Goal: Information Seeking & Learning: Find specific fact

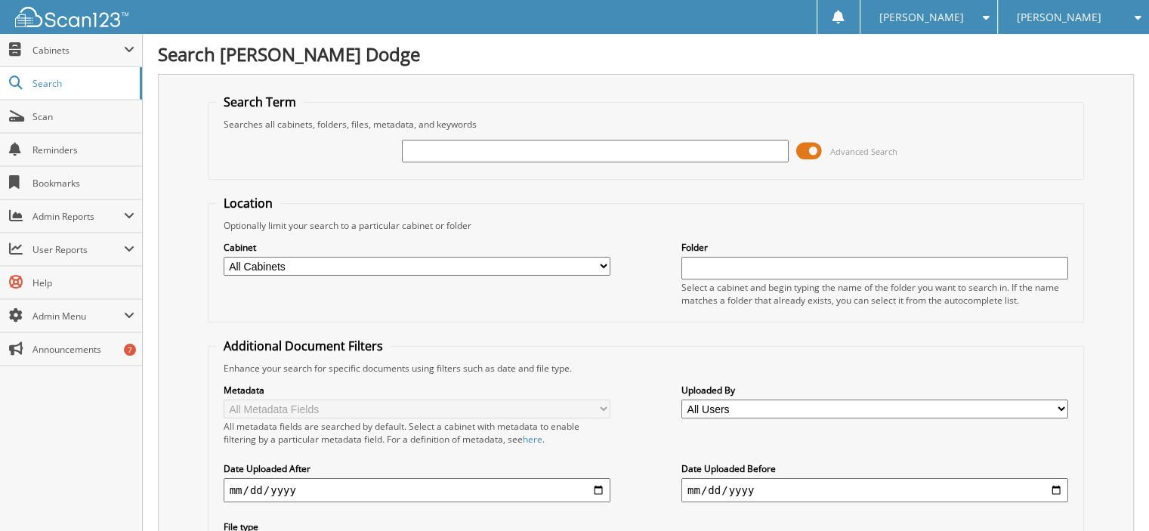
click at [438, 148] on input "text" at bounding box center [595, 151] width 387 height 23
type input "39063"
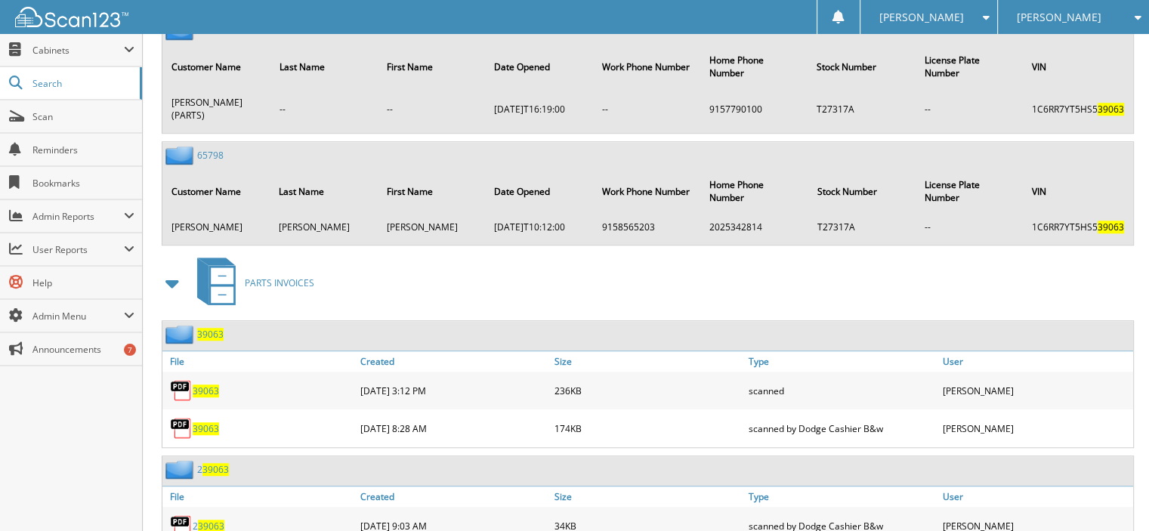
scroll to position [1208, 0]
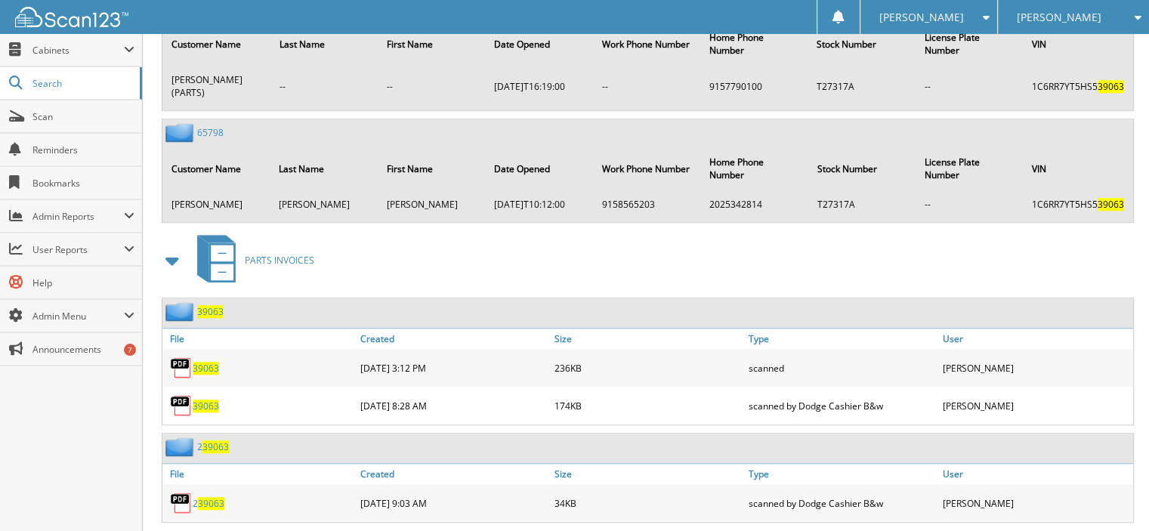
click at [211, 362] on span "39063" at bounding box center [206, 368] width 26 height 13
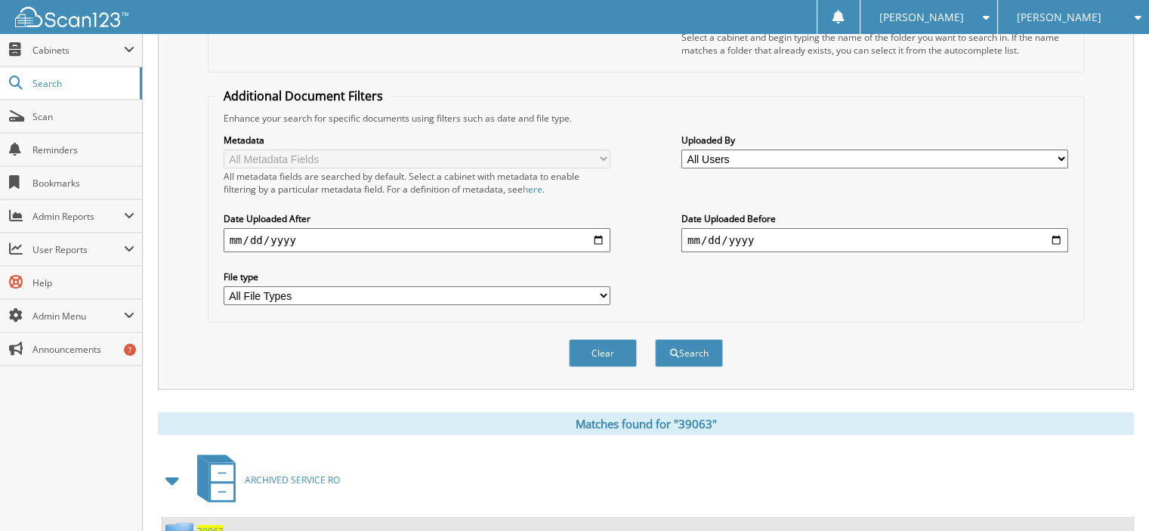
scroll to position [0, 0]
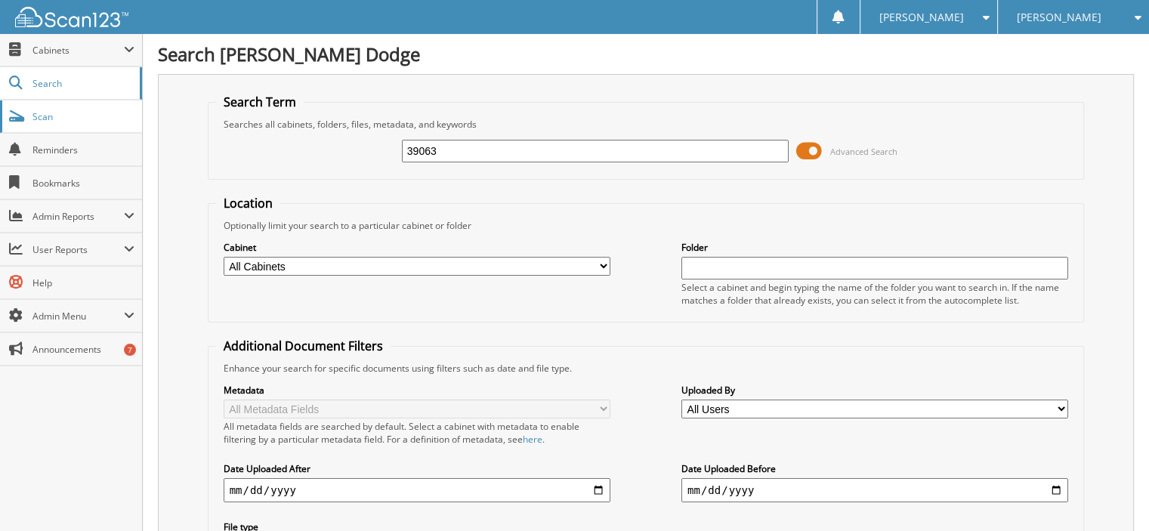
drag, startPoint x: 456, startPoint y: 152, endPoint x: 0, endPoint y: 124, distance: 456.9
type input "39063"
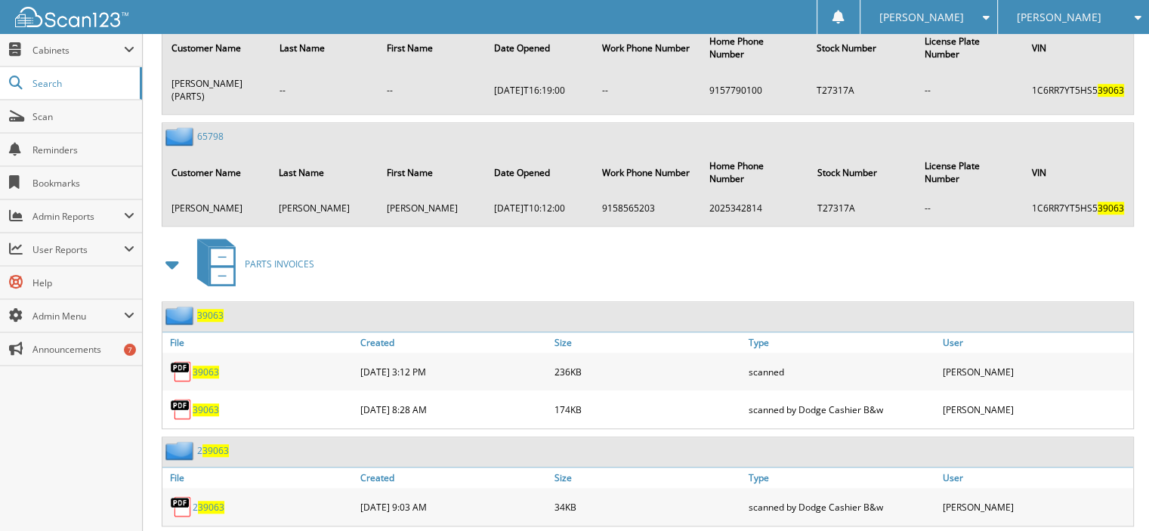
scroll to position [1208, 0]
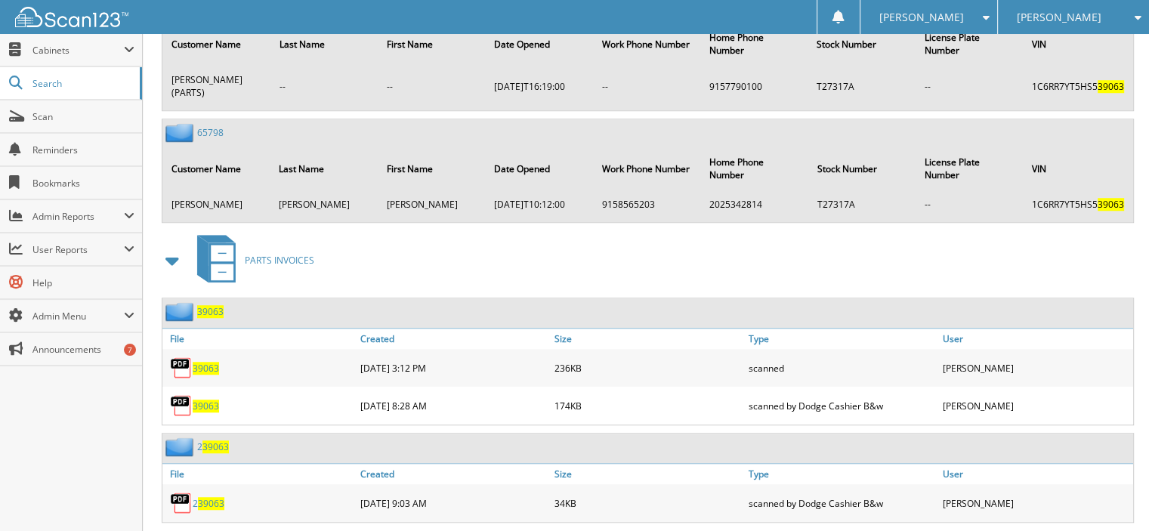
click at [211, 362] on span "39063" at bounding box center [206, 368] width 26 height 13
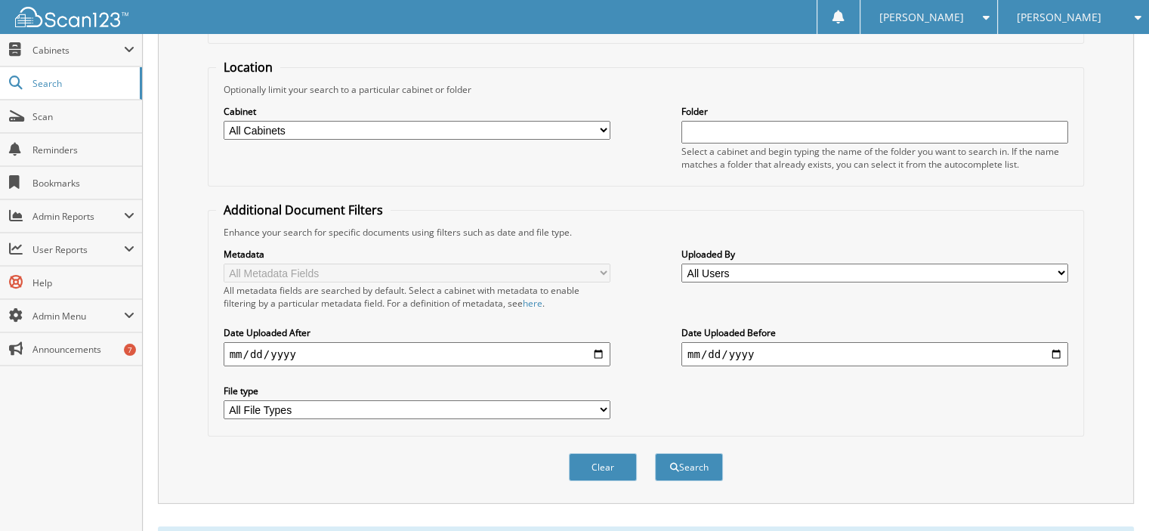
scroll to position [0, 0]
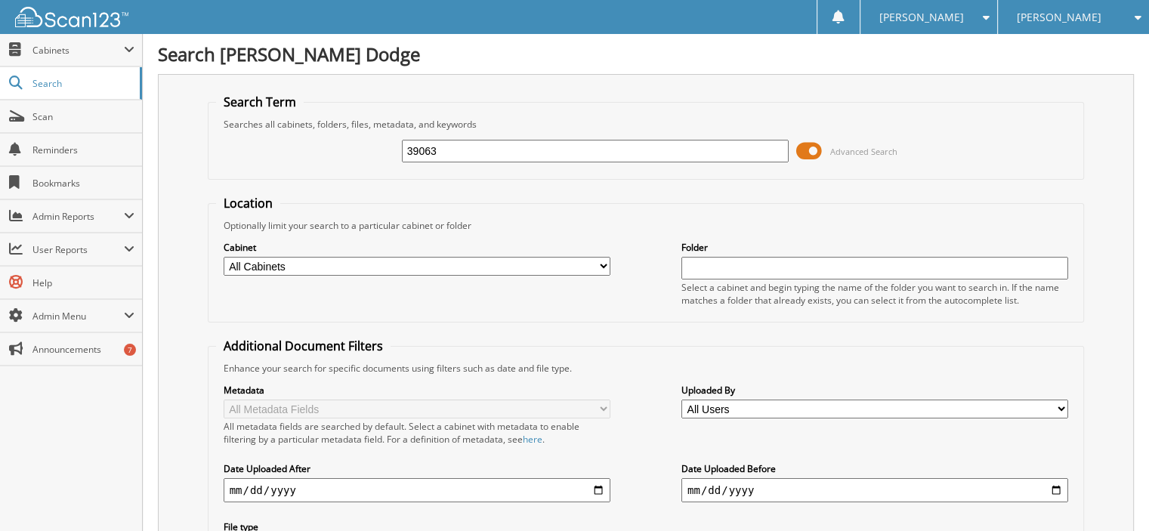
drag, startPoint x: 460, startPoint y: 153, endPoint x: 202, endPoint y: 140, distance: 257.8
click at [227, 146] on div "39063 Advanced Search" at bounding box center [646, 151] width 860 height 41
type input "38834"
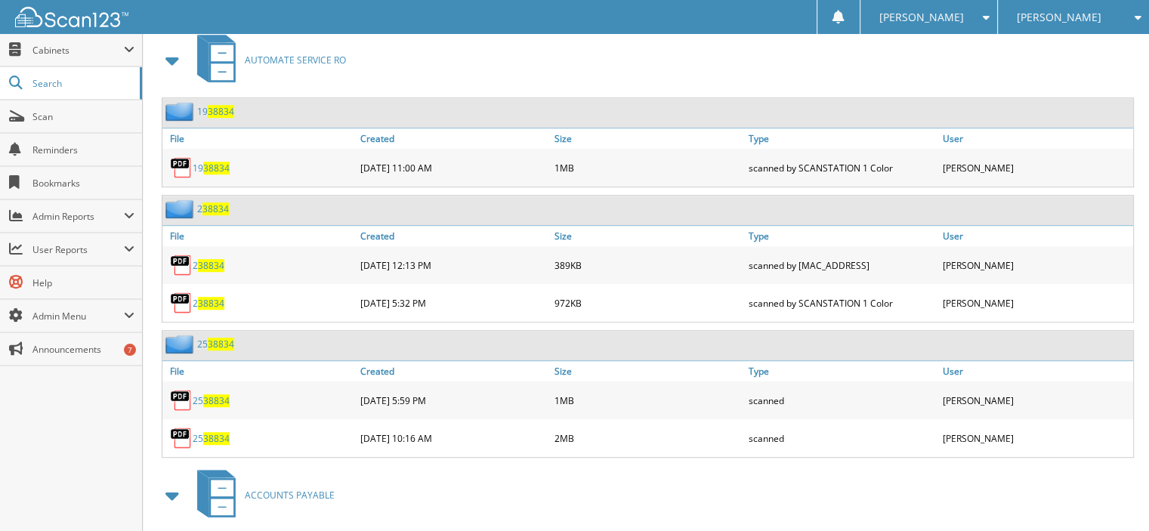
scroll to position [906, 0]
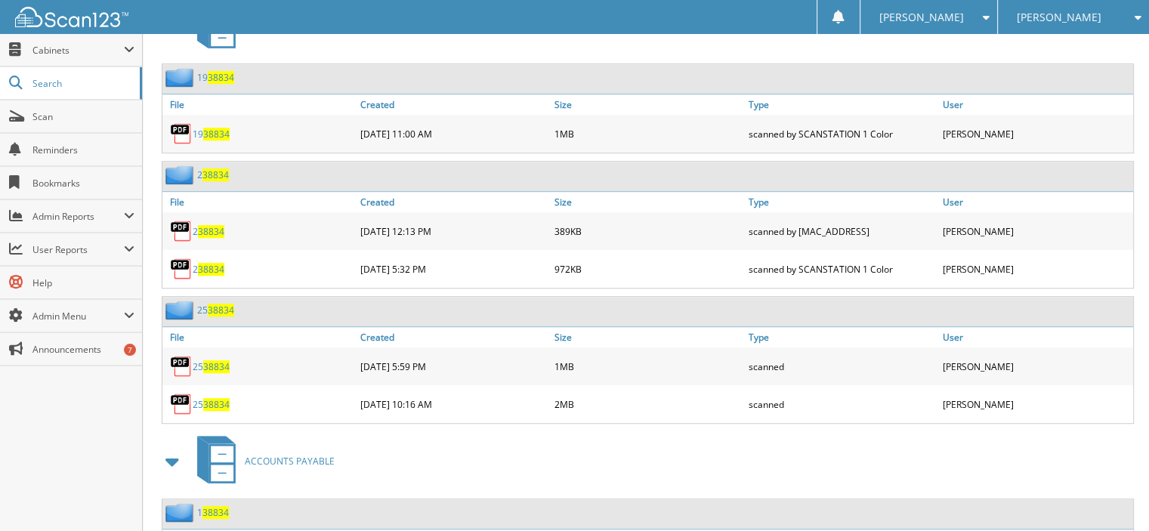
click at [211, 360] on span "38834" at bounding box center [216, 366] width 26 height 13
